Goal: Communication & Community: Answer question/provide support

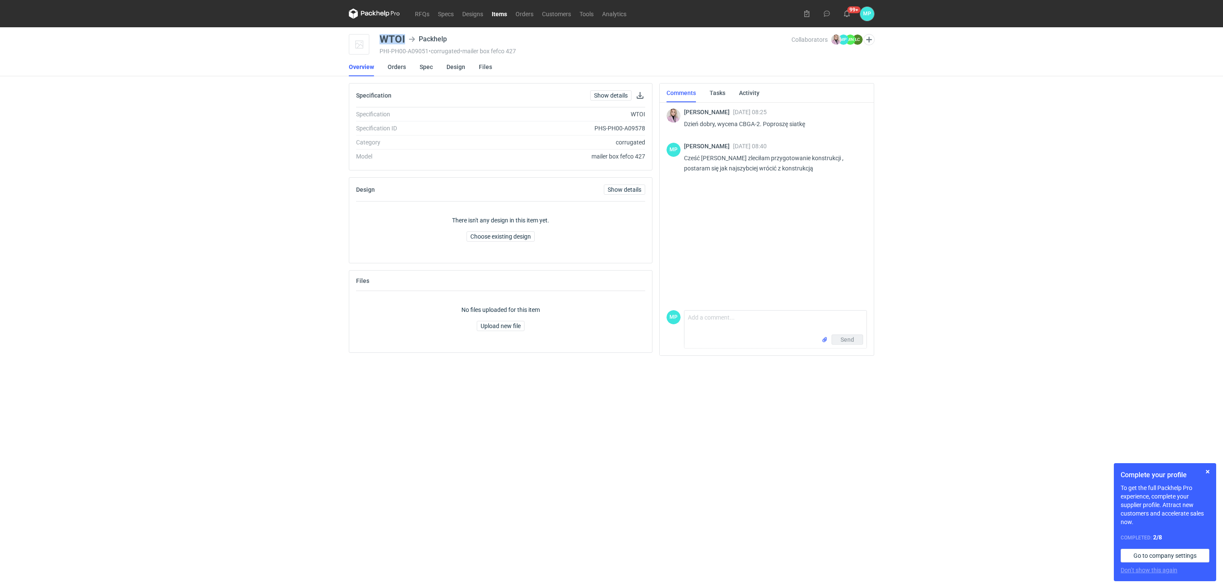
drag, startPoint x: 381, startPoint y: 40, endPoint x: 404, endPoint y: 37, distance: 23.2
click at [404, 37] on div "WTOI" at bounding box center [392, 39] width 26 height 10
copy div "WTOI"
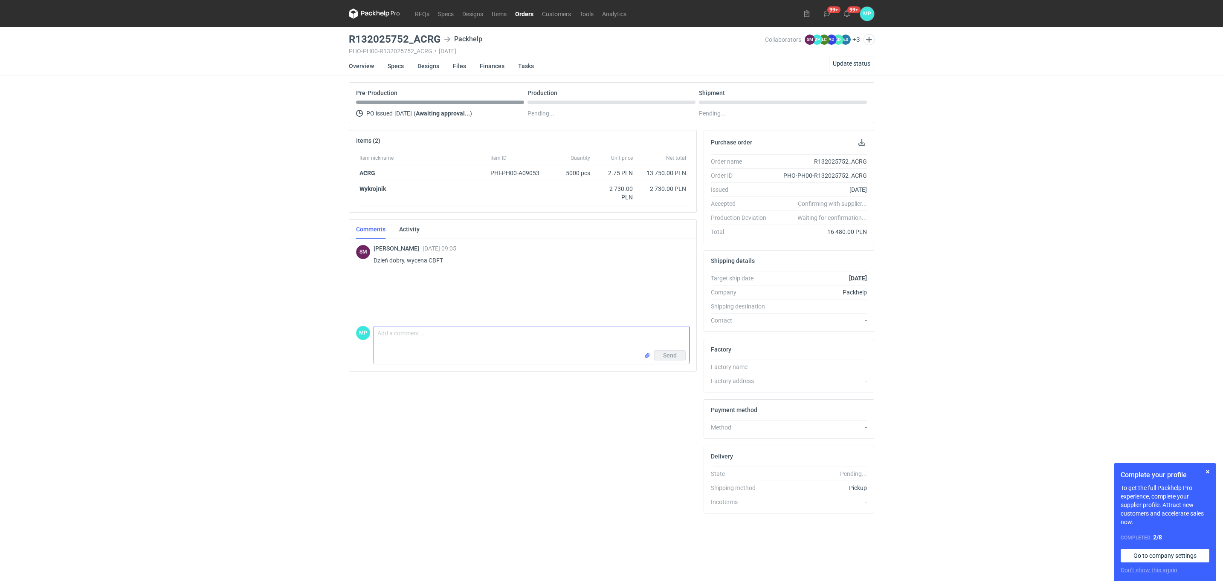
click at [425, 332] on textarea "Comment message" at bounding box center [531, 339] width 315 height 24
type textarea "Dzień dobry w załączeniu przesyłam pliki ,proszę o sprawdzanie i akceptację zał…"
click at [646, 359] on input "file" at bounding box center [647, 355] width 7 height 9
click at [388, 339] on textarea "Comment message" at bounding box center [531, 339] width 315 height 24
paste textarea "KT 732_15436_G_V1"
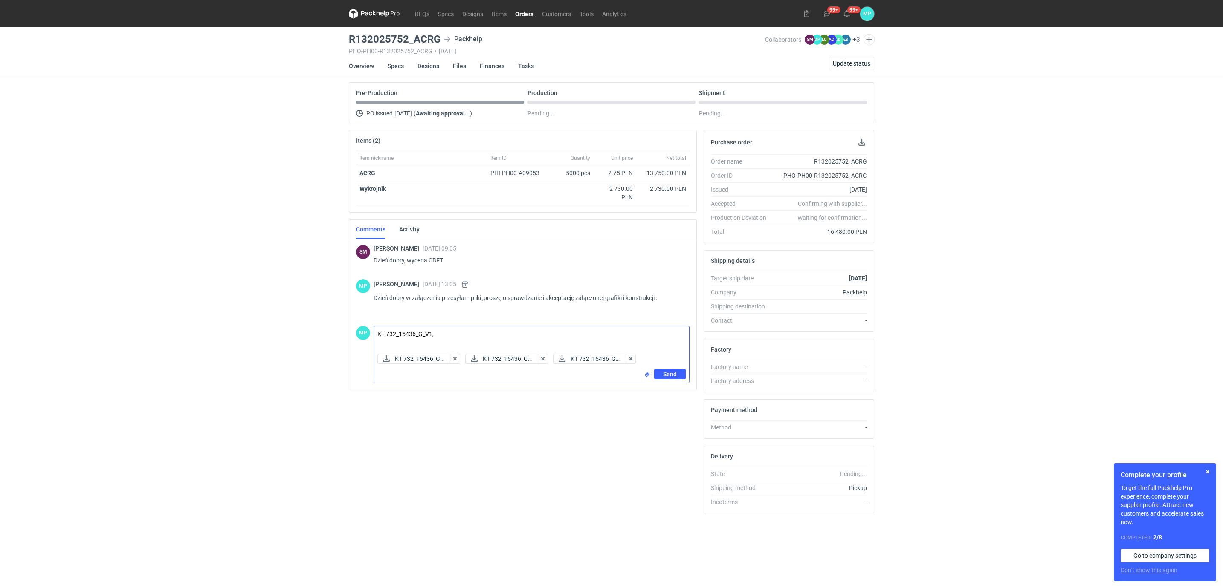
click at [451, 339] on textarea "KT 732_15436_G_V1," at bounding box center [531, 339] width 315 height 24
paste textarea "KT 732_15436_K_V1"
type textarea "KT 732_15436_G_V1,KT 732_15436_K_V1"
click at [665, 376] on span "Send" at bounding box center [670, 374] width 14 height 6
click at [423, 12] on link "RFQs" at bounding box center [422, 14] width 23 height 10
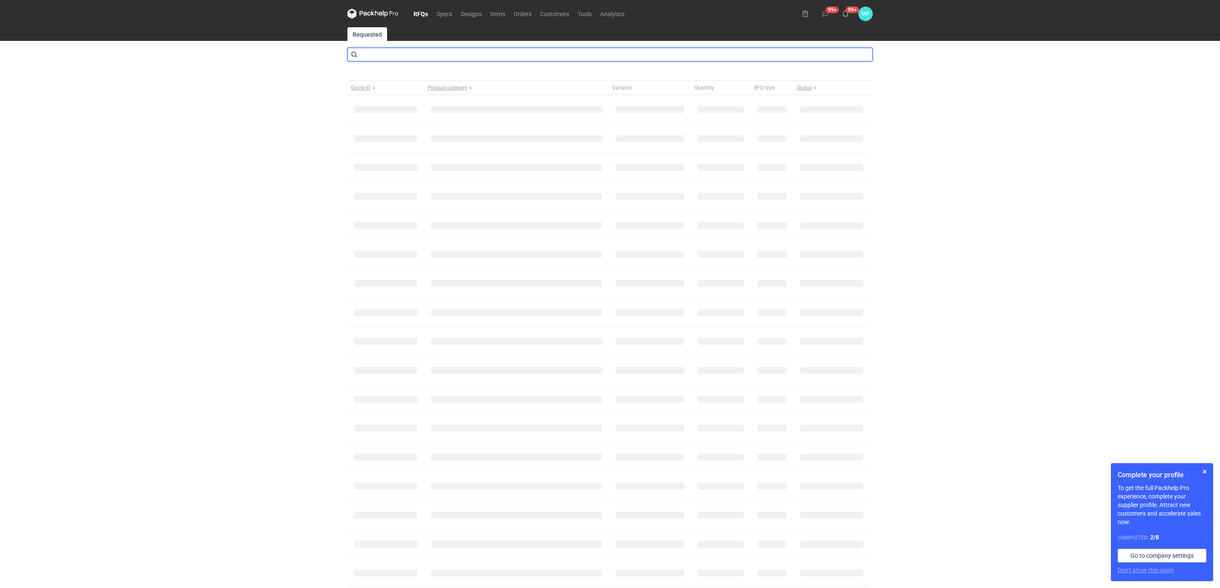
click at [382, 55] on input "text" at bounding box center [609, 55] width 525 height 14
type input "cbip"
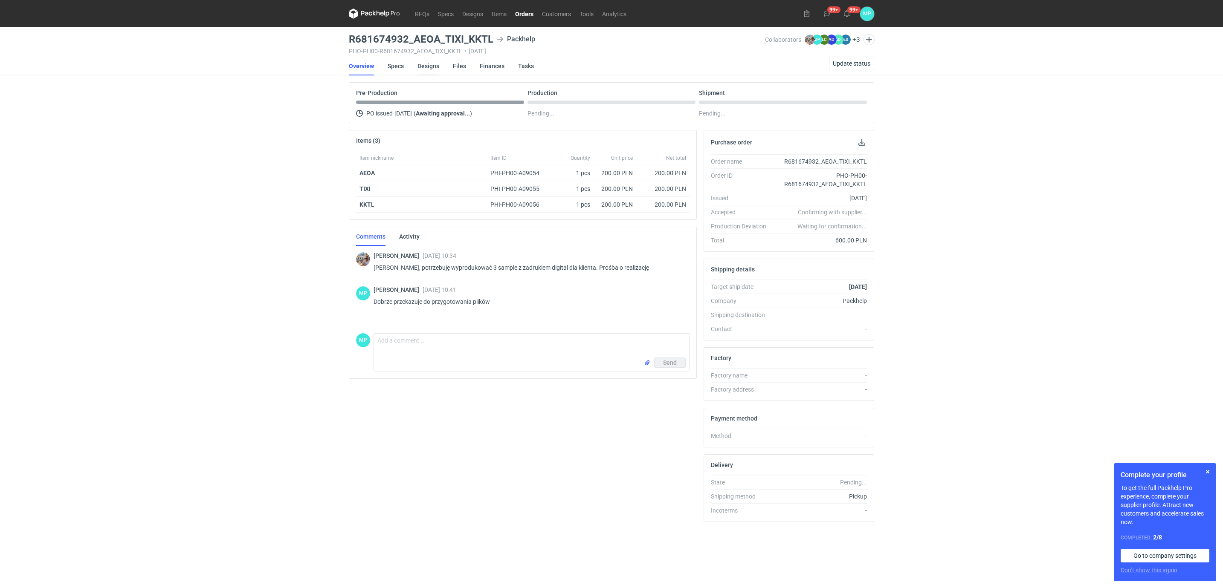
click at [430, 68] on link "Designs" at bounding box center [428, 66] width 22 height 19
